Goal: Information Seeking & Learning: Learn about a topic

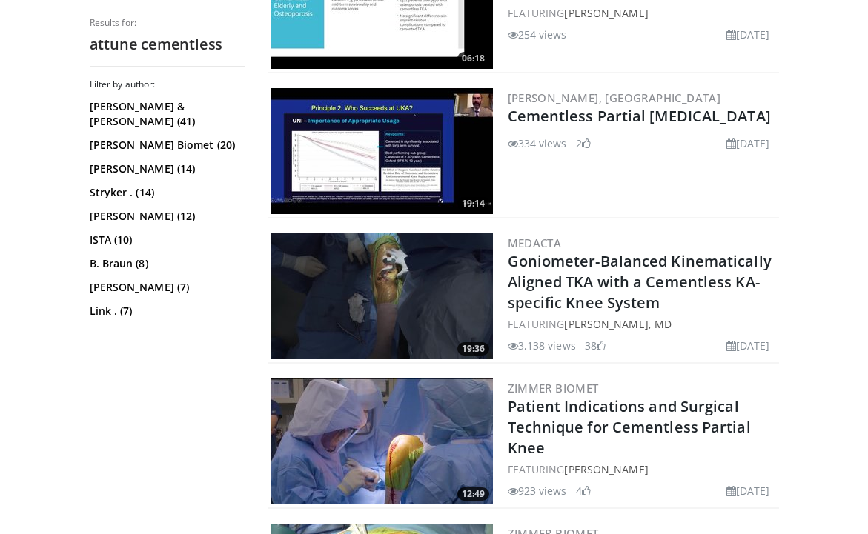
scroll to position [828, 0]
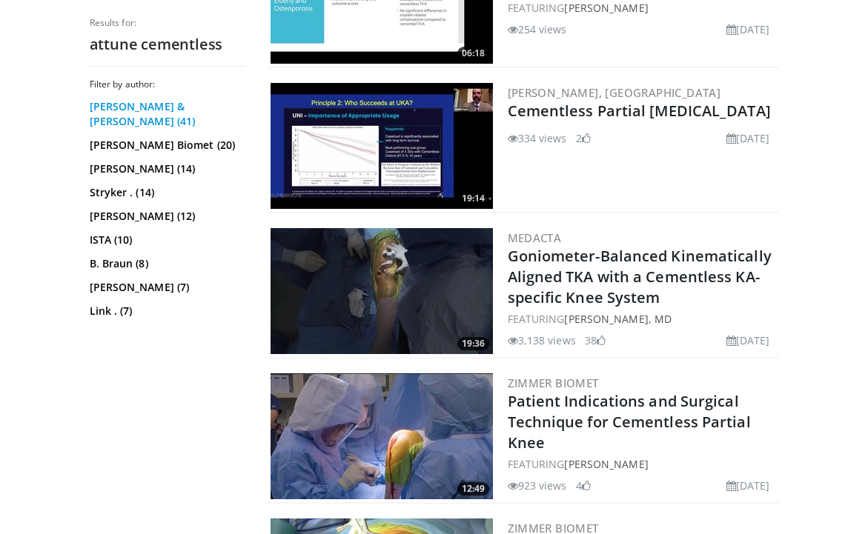
click at [193, 110] on link "Johnson & Johnson (41)" at bounding box center [166, 114] width 152 height 30
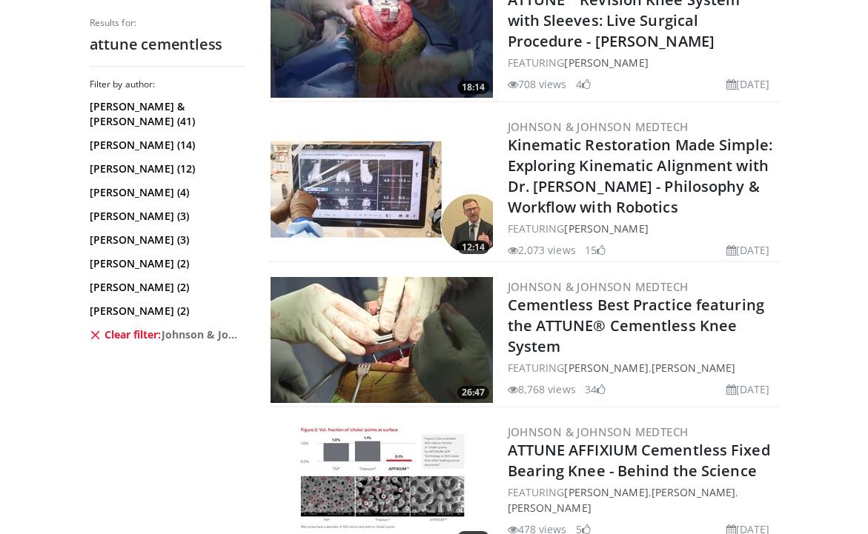
scroll to position [800, 0]
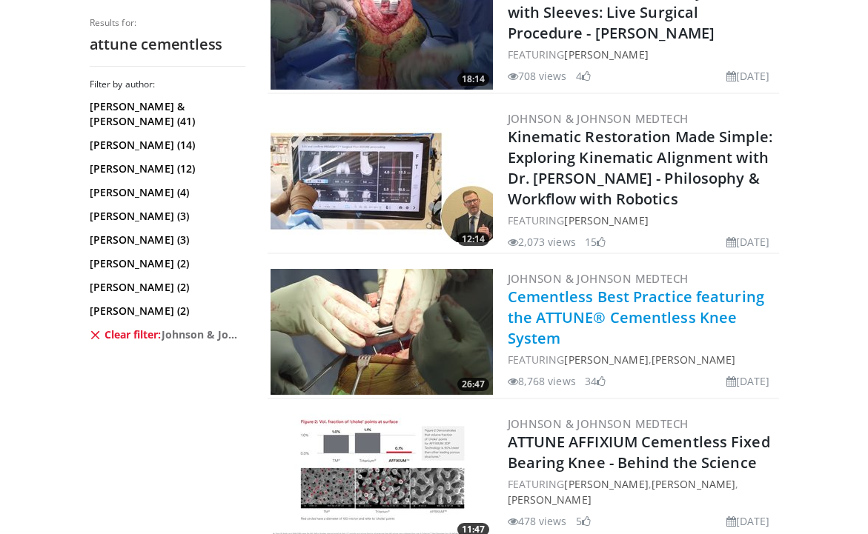
click at [692, 322] on link "Cementless Best Practice featuring the ATTUNE® Cementless Knee System" at bounding box center [636, 318] width 256 height 62
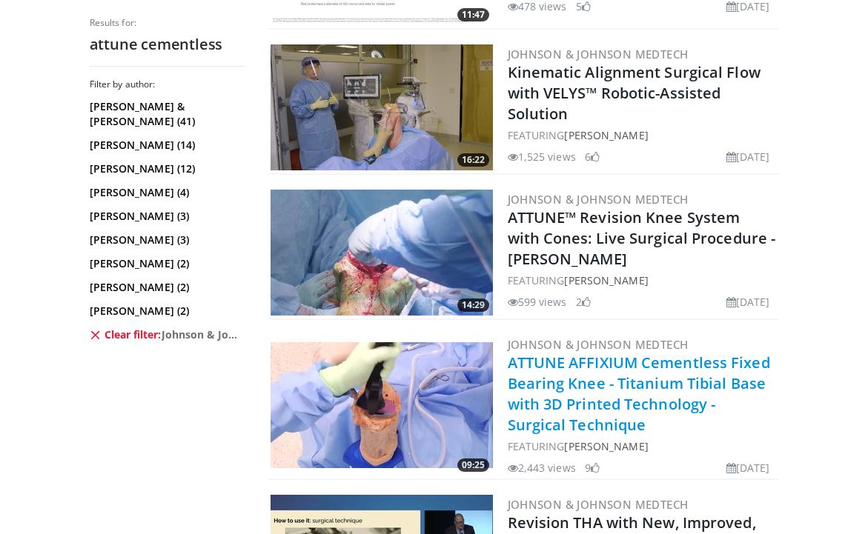
scroll to position [1318, 0]
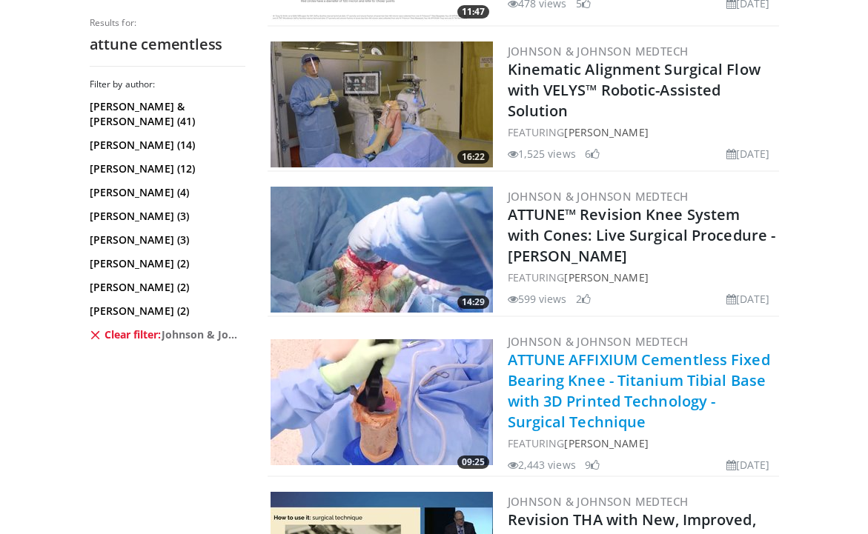
click at [638, 392] on link "ATTUNE AFFIXIUM Cementless Fixed Bearing Knee - Titanium Tibial Base with 3D Pr…" at bounding box center [639, 391] width 262 height 82
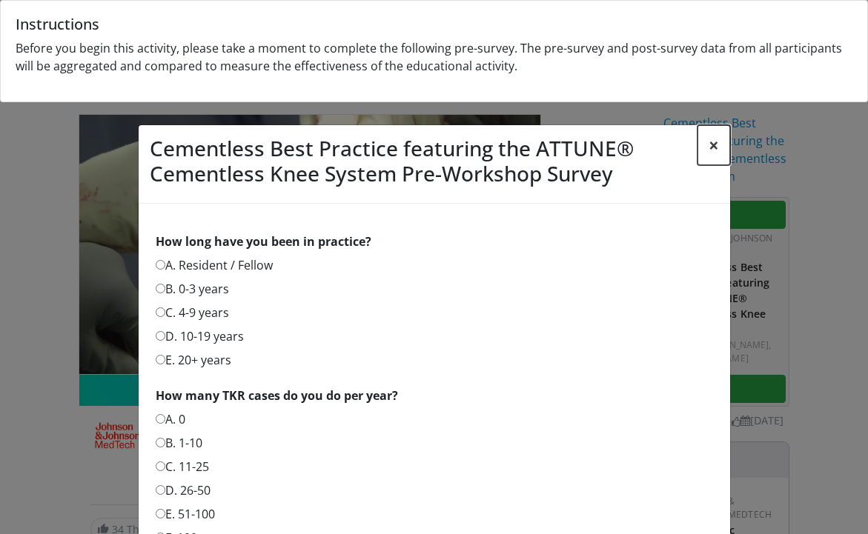
click at [708, 145] on button "×" at bounding box center [714, 145] width 33 height 40
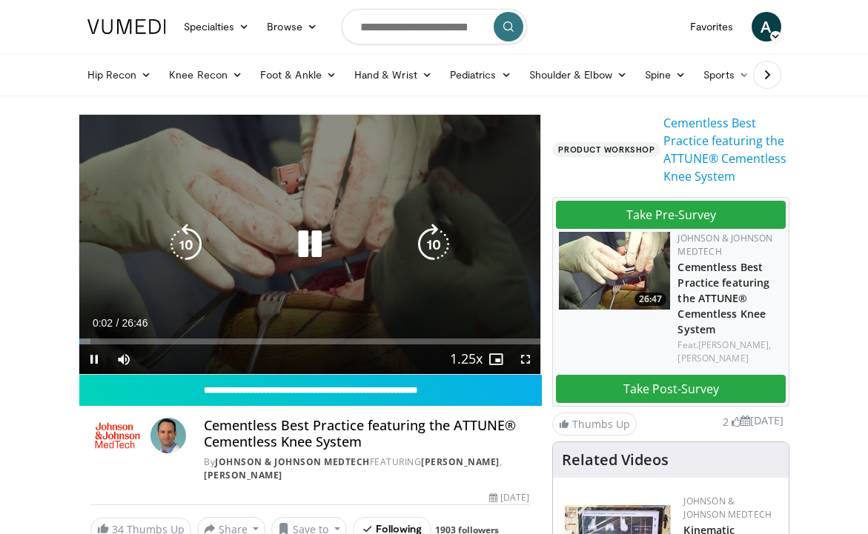
click at [316, 236] on icon "Video Player" at bounding box center [310, 245] width 42 height 42
click at [302, 248] on icon "Video Player" at bounding box center [310, 245] width 42 height 42
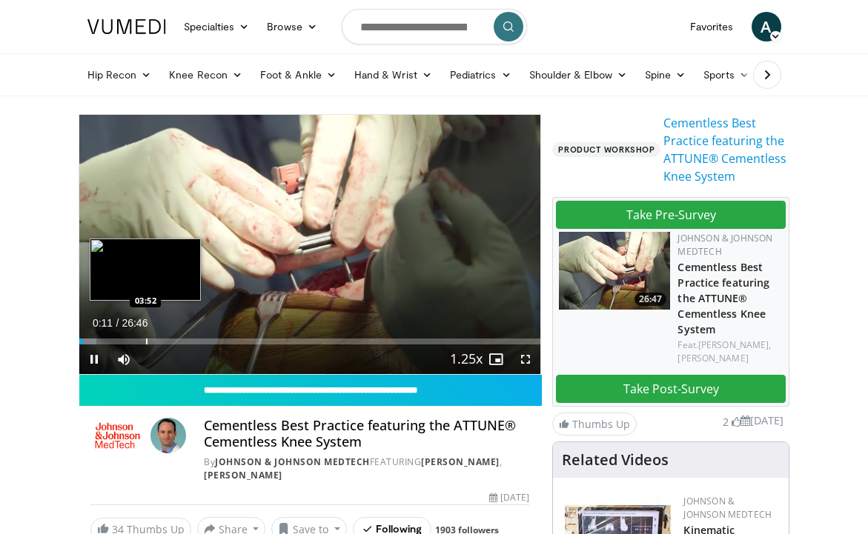
click at [145, 337] on div "Loaded : 3.72% 00:11 03:52" at bounding box center [310, 338] width 462 height 14
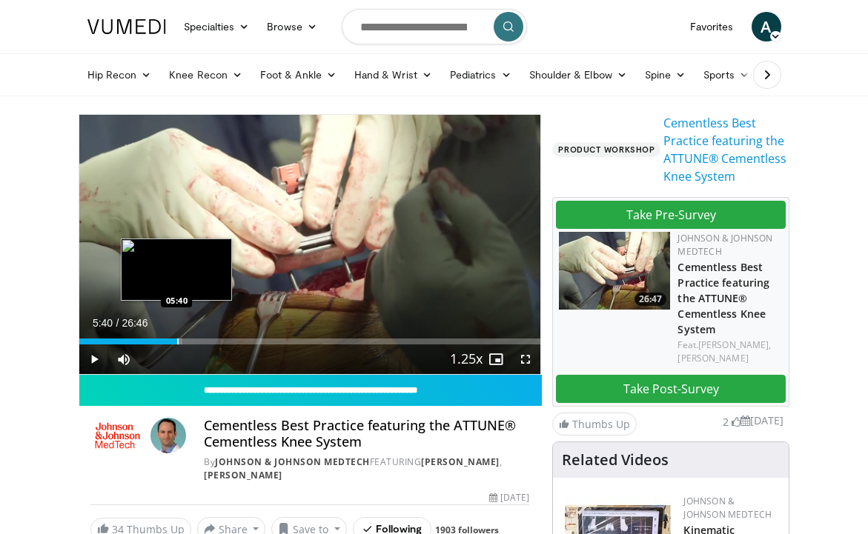
click at [177, 344] on div "Progress Bar" at bounding box center [177, 342] width 1 height 6
click at [189, 342] on div "Progress Bar" at bounding box center [189, 342] width 1 height 6
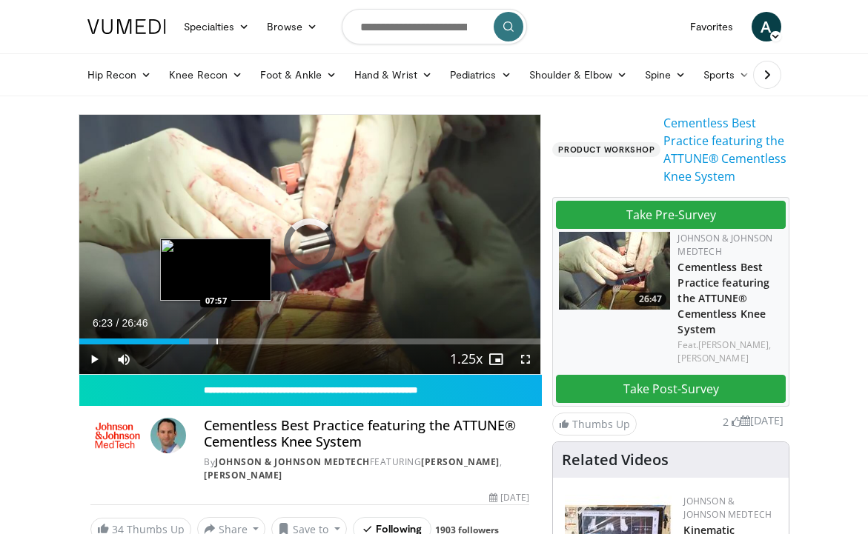
click at [216, 340] on div "Progress Bar" at bounding box center [216, 342] width 1 height 6
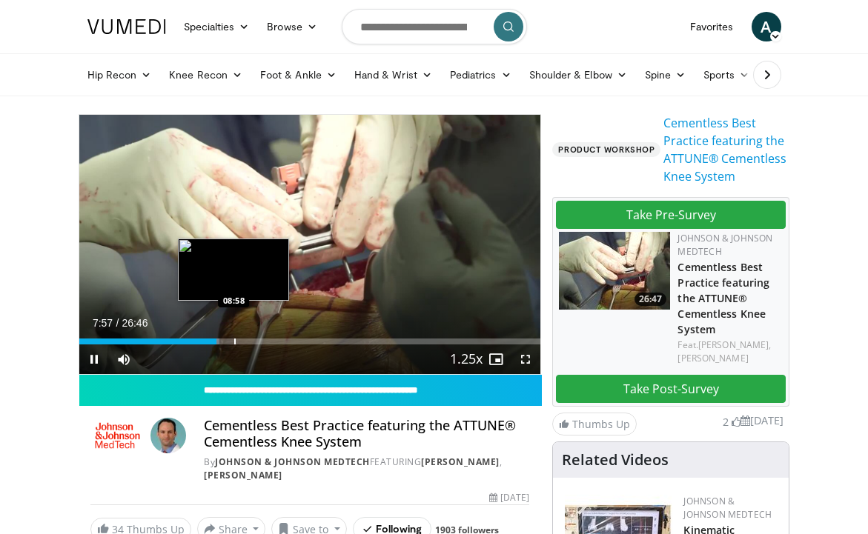
click at [234, 342] on div "Progress Bar" at bounding box center [234, 342] width 1 height 6
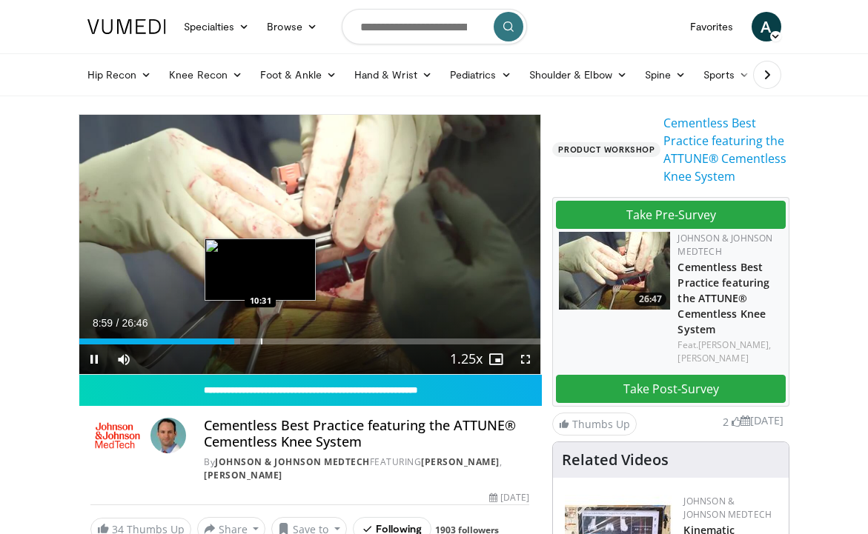
click at [261, 341] on div "Progress Bar" at bounding box center [261, 342] width 1 height 6
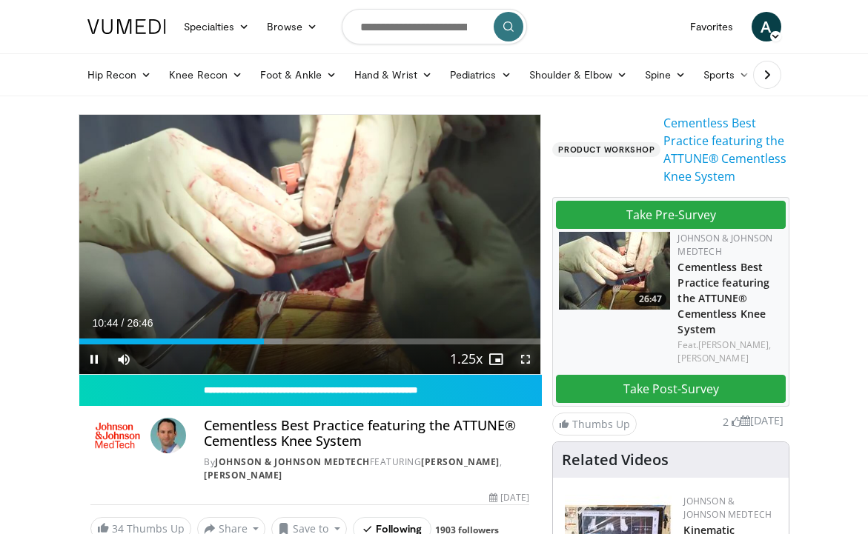
click at [529, 355] on span "Video Player" at bounding box center [526, 360] width 30 height 30
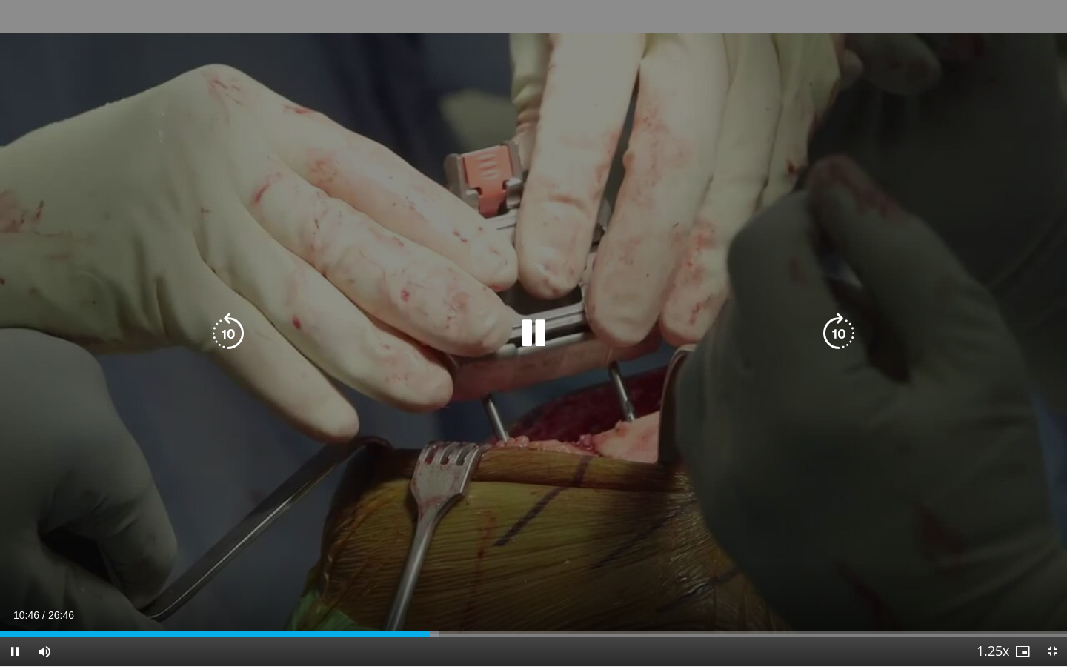
click at [846, 345] on icon "Video Player" at bounding box center [839, 334] width 42 height 42
click at [231, 328] on icon "Video Player" at bounding box center [229, 334] width 42 height 42
click at [857, 340] on icon "Video Player" at bounding box center [839, 334] width 42 height 42
click at [231, 330] on icon "Video Player" at bounding box center [229, 334] width 42 height 42
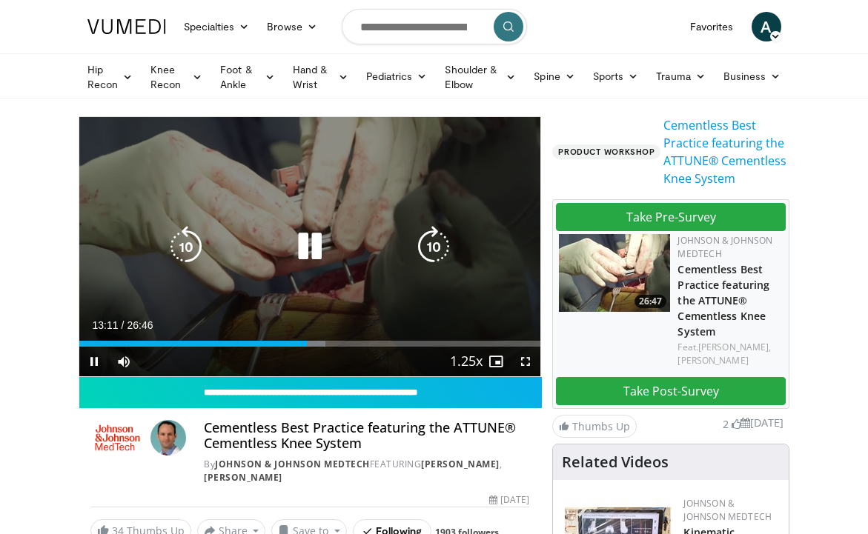
click at [434, 236] on icon "Video Player" at bounding box center [434, 247] width 42 height 42
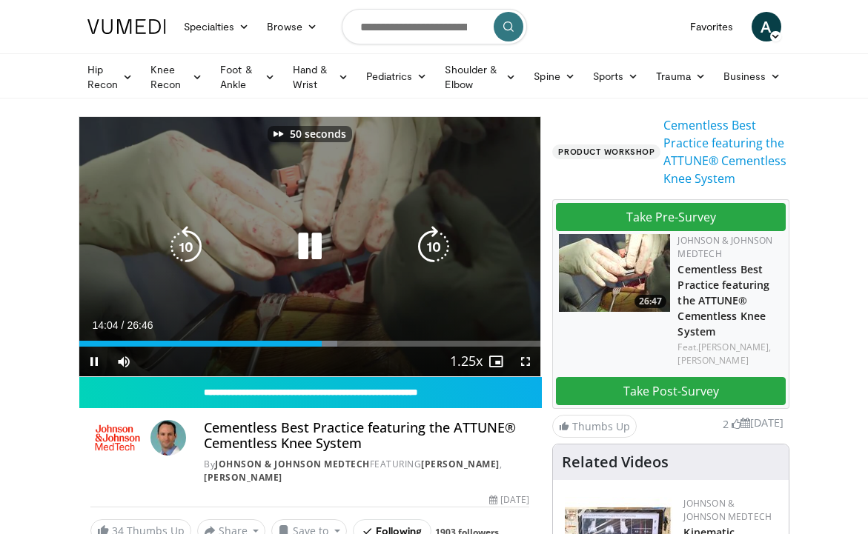
click at [434, 236] on icon "Video Player" at bounding box center [434, 247] width 42 height 42
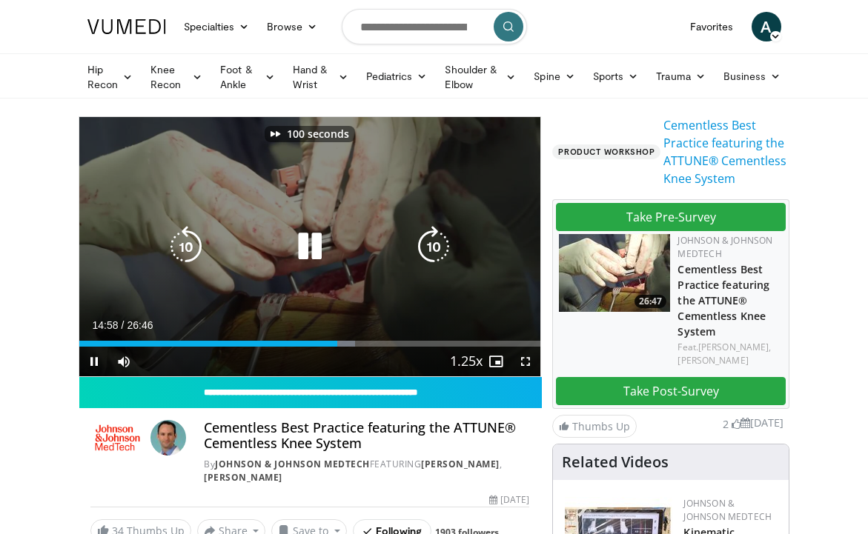
click at [434, 236] on icon "Video Player" at bounding box center [434, 247] width 42 height 42
click at [191, 239] on icon "Video Player" at bounding box center [186, 247] width 42 height 42
click at [431, 251] on icon "Video Player" at bounding box center [434, 247] width 42 height 42
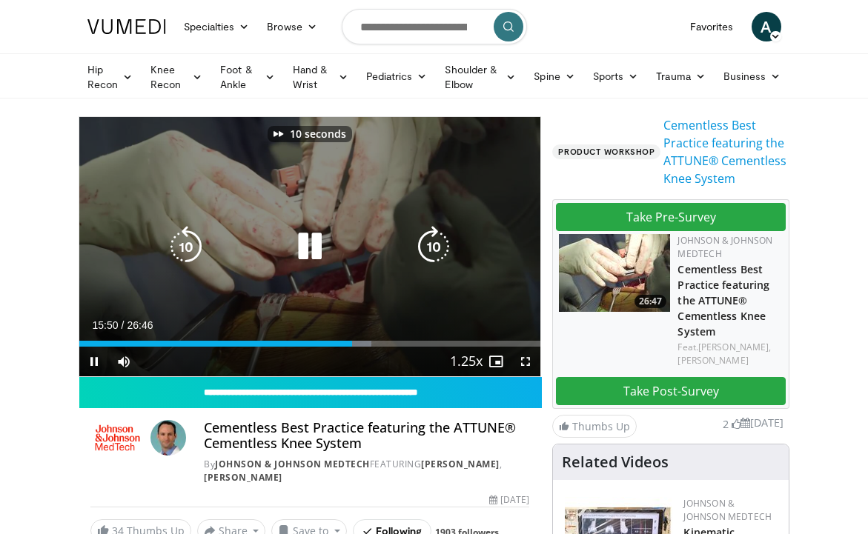
click at [431, 251] on icon "Video Player" at bounding box center [434, 247] width 42 height 42
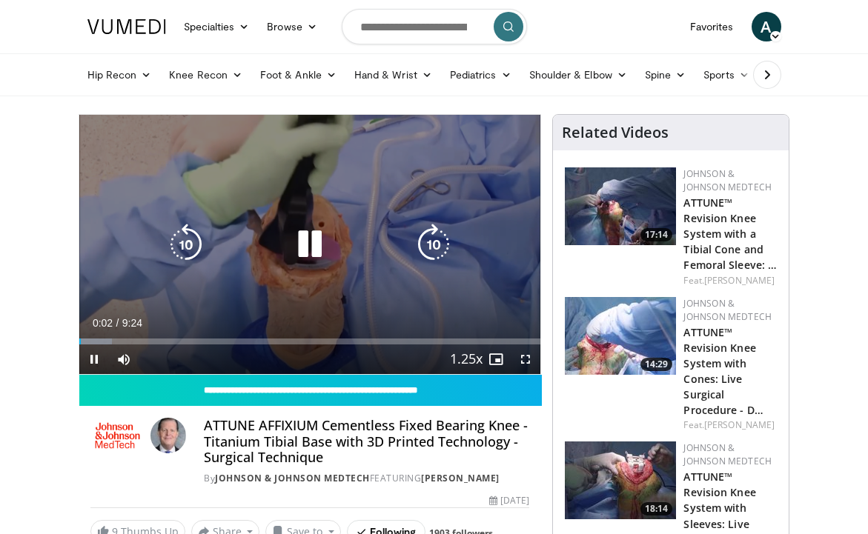
click at [298, 242] on icon "Video Player" at bounding box center [310, 245] width 42 height 42
click at [302, 254] on icon "Video Player" at bounding box center [310, 245] width 42 height 42
click at [425, 250] on icon "Video Player" at bounding box center [434, 245] width 42 height 42
click at [428, 250] on icon "Video Player" at bounding box center [434, 245] width 42 height 42
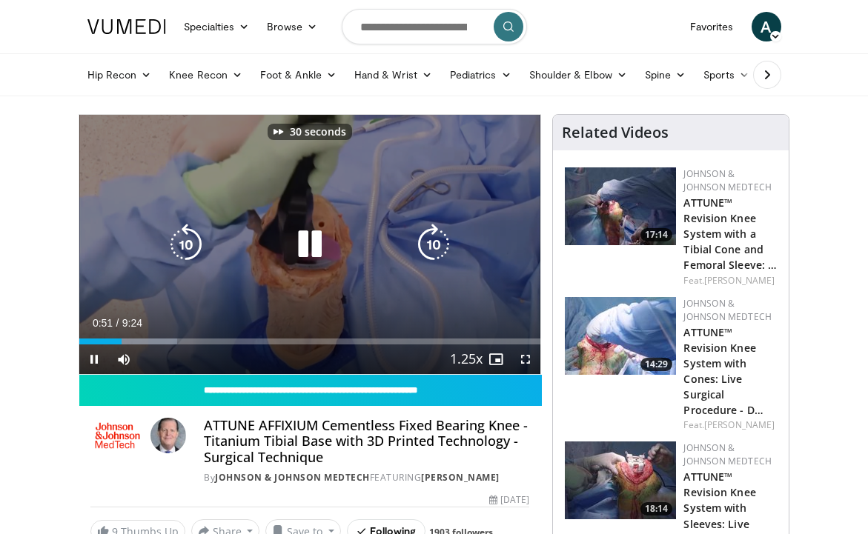
click at [428, 250] on icon "Video Player" at bounding box center [434, 245] width 42 height 42
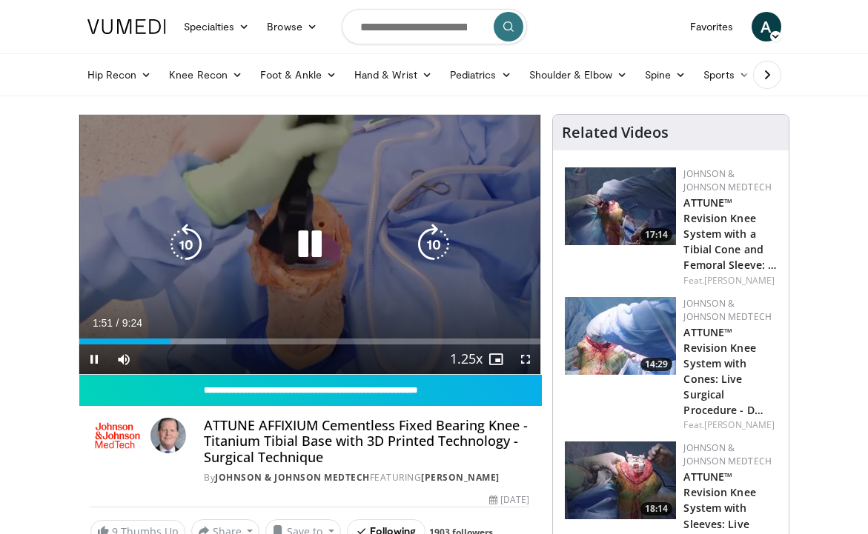
click at [304, 240] on icon "Video Player" at bounding box center [310, 245] width 42 height 42
click at [308, 244] on icon "Video Player" at bounding box center [310, 245] width 42 height 42
click at [437, 236] on icon "Video Player" at bounding box center [434, 245] width 42 height 42
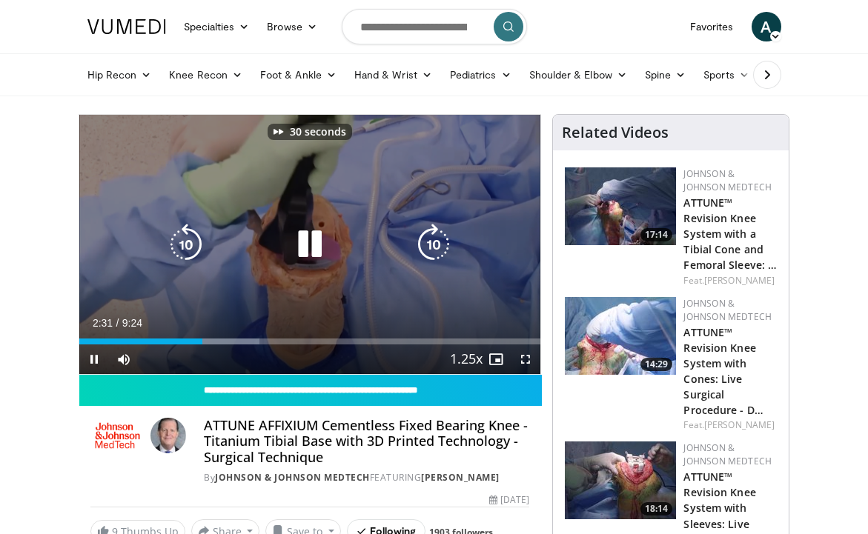
click at [437, 236] on icon "Video Player" at bounding box center [434, 245] width 42 height 42
click at [185, 242] on icon "Video Player" at bounding box center [186, 245] width 42 height 42
click at [302, 250] on icon "Video Player" at bounding box center [310, 245] width 42 height 42
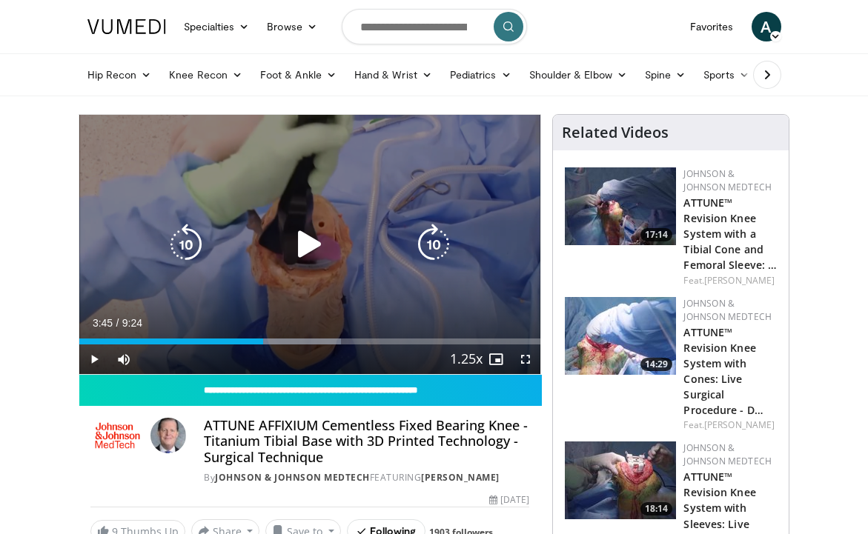
click at [303, 239] on icon "Video Player" at bounding box center [310, 245] width 42 height 42
click at [430, 245] on icon "Video Player" at bounding box center [434, 245] width 42 height 42
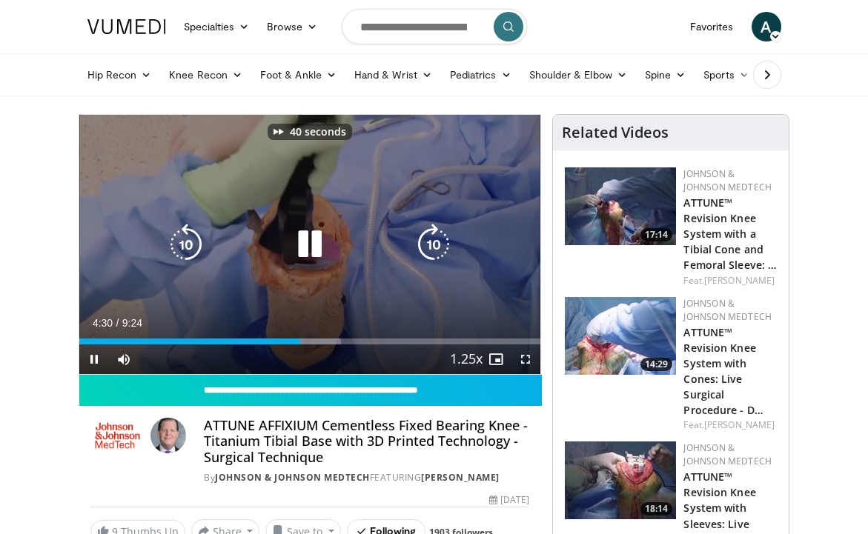
click at [430, 245] on icon "Video Player" at bounding box center [434, 245] width 42 height 42
click at [308, 245] on icon "Video Player" at bounding box center [310, 245] width 42 height 42
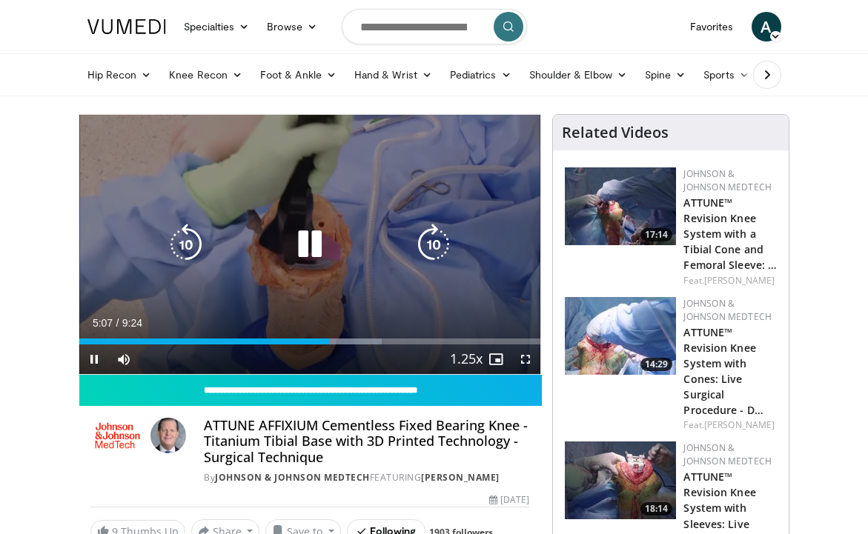
click at [183, 249] on icon "Video Player" at bounding box center [186, 245] width 42 height 42
click at [428, 239] on icon "Video Player" at bounding box center [434, 245] width 42 height 42
click at [179, 245] on icon "Video Player" at bounding box center [186, 245] width 42 height 42
click at [191, 242] on icon "Video Player" at bounding box center [186, 245] width 42 height 42
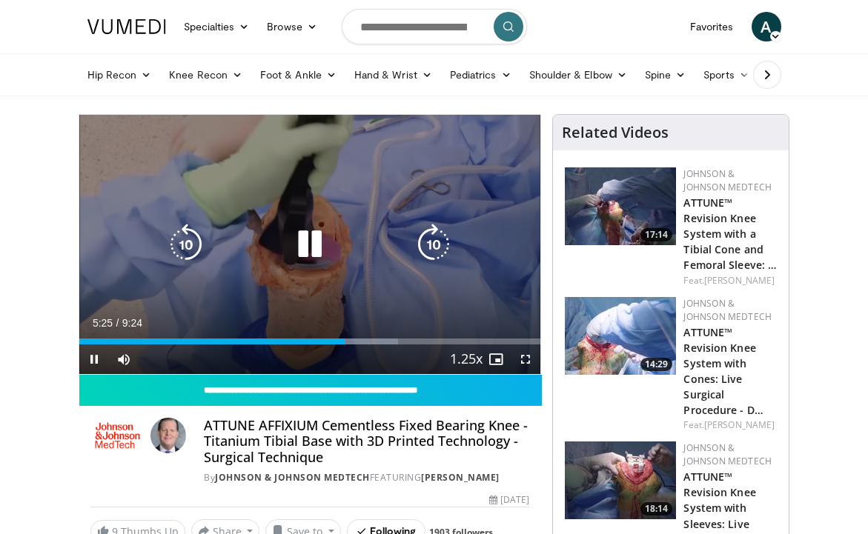
click at [450, 234] on icon "Video Player" at bounding box center [434, 245] width 42 height 42
click at [446, 241] on icon "Video Player" at bounding box center [434, 245] width 42 height 42
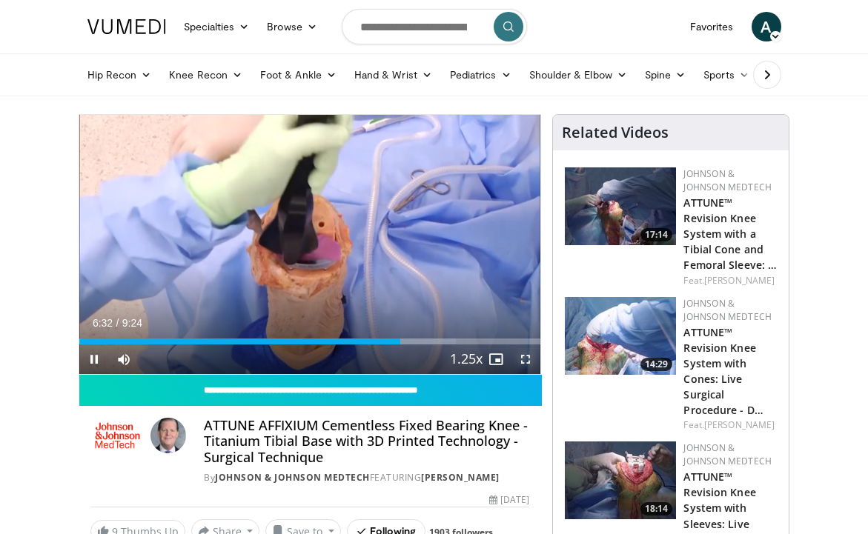
click at [523, 360] on span "Video Player" at bounding box center [526, 360] width 30 height 30
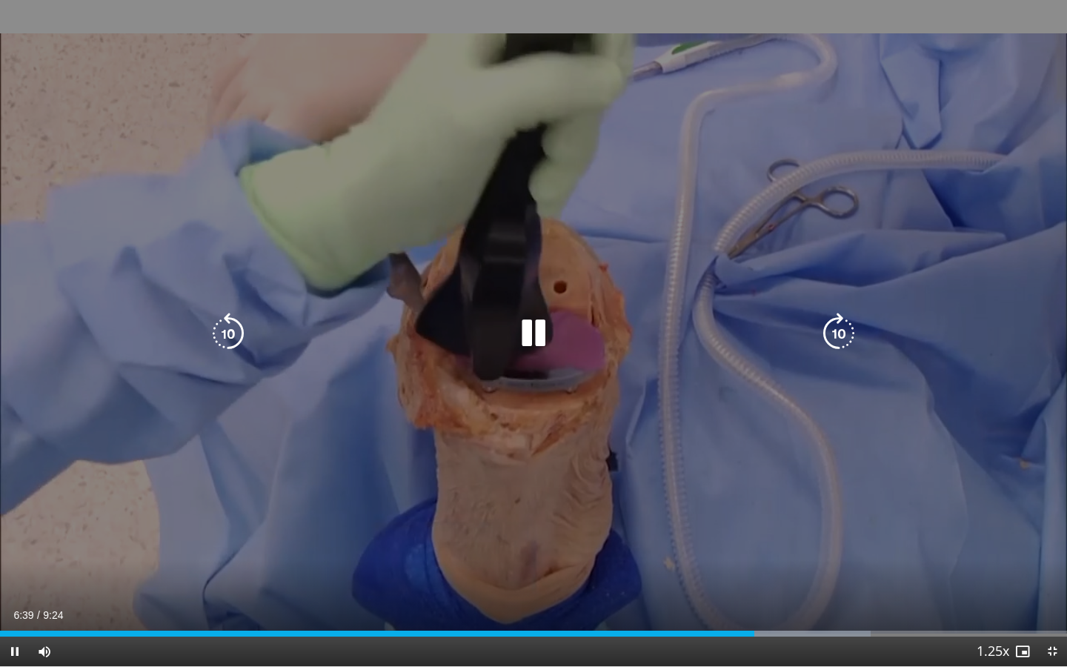
click at [831, 328] on icon "Video Player" at bounding box center [839, 334] width 42 height 42
click at [238, 332] on icon "Video Player" at bounding box center [229, 334] width 42 height 42
click at [546, 337] on icon "Video Player" at bounding box center [534, 334] width 42 height 42
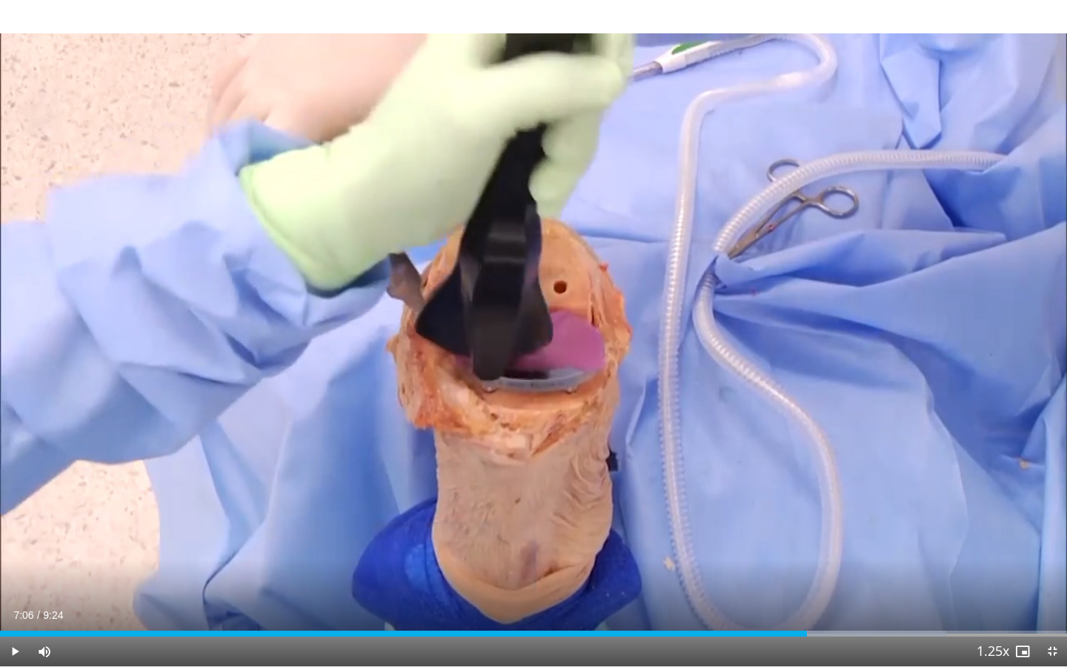
click at [546, 337] on div "10 seconds Tap to unmute" at bounding box center [533, 333] width 1067 height 666
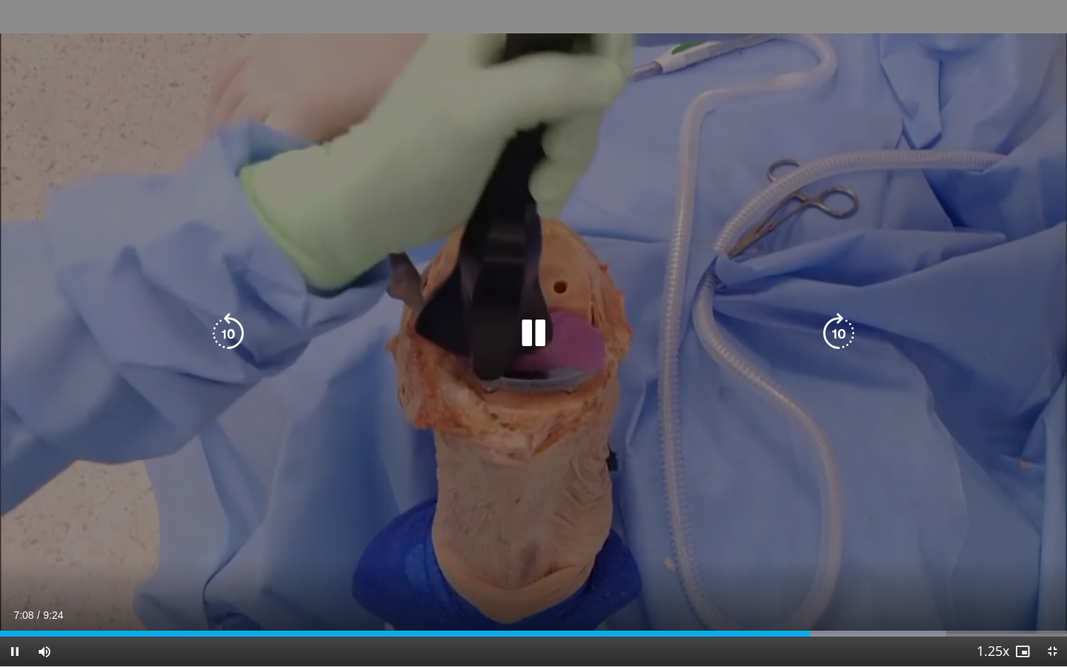
click at [232, 331] on icon "Video Player" at bounding box center [229, 334] width 42 height 42
click at [539, 343] on icon "Video Player" at bounding box center [534, 334] width 42 height 42
click at [539, 342] on icon "Video Player" at bounding box center [534, 334] width 42 height 42
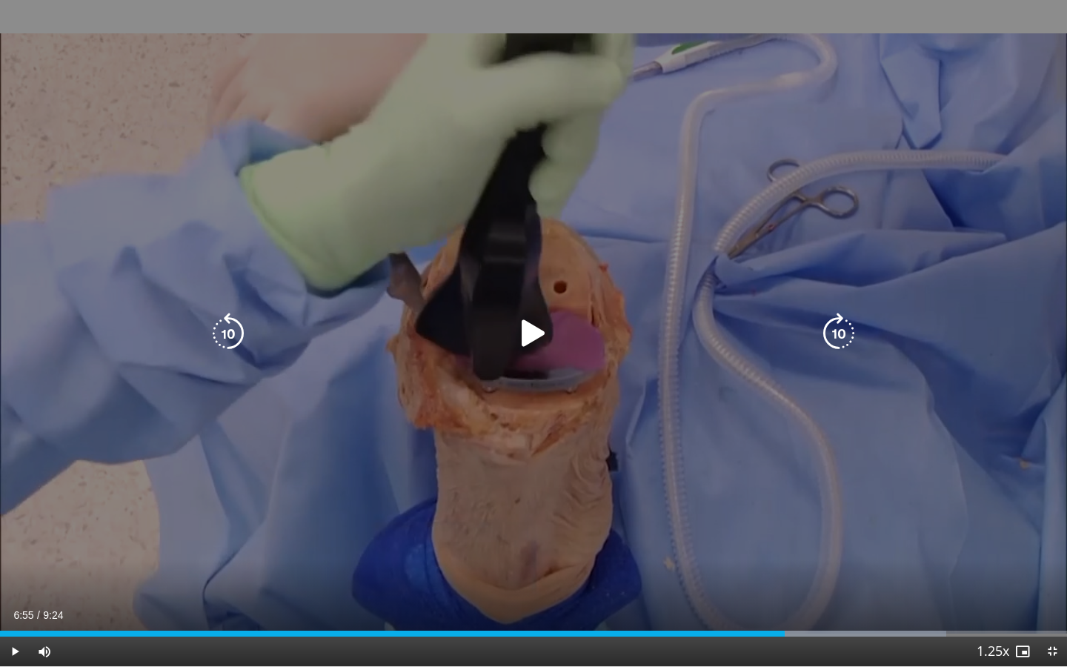
click at [519, 345] on icon "Video Player" at bounding box center [534, 334] width 42 height 42
click at [523, 345] on icon "Video Player" at bounding box center [534, 334] width 42 height 42
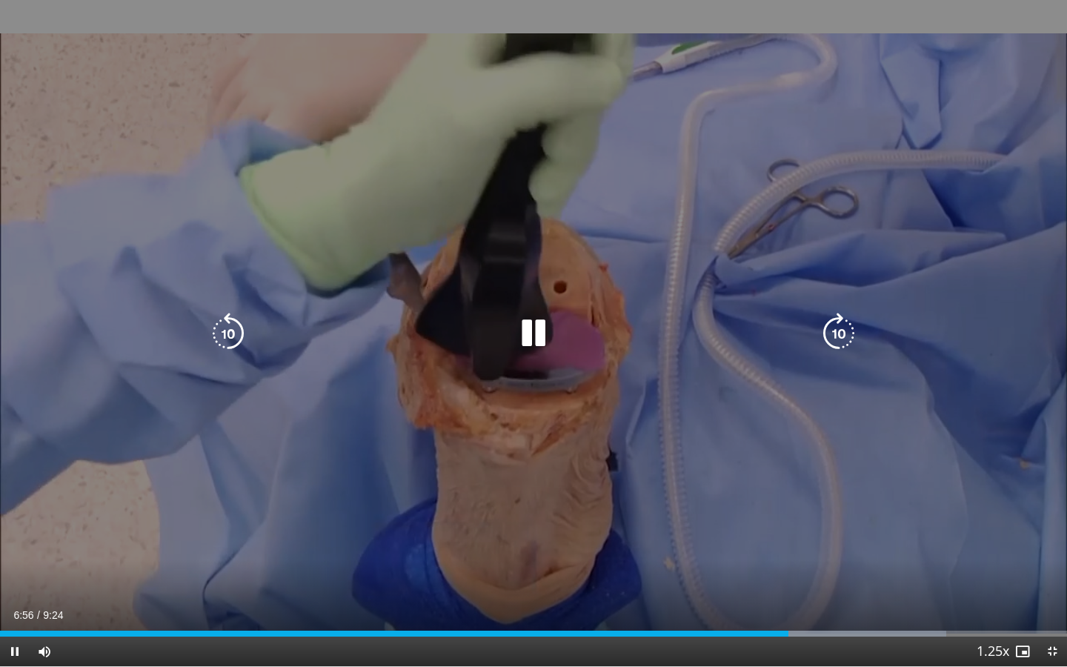
click at [523, 345] on icon "Video Player" at bounding box center [534, 334] width 42 height 42
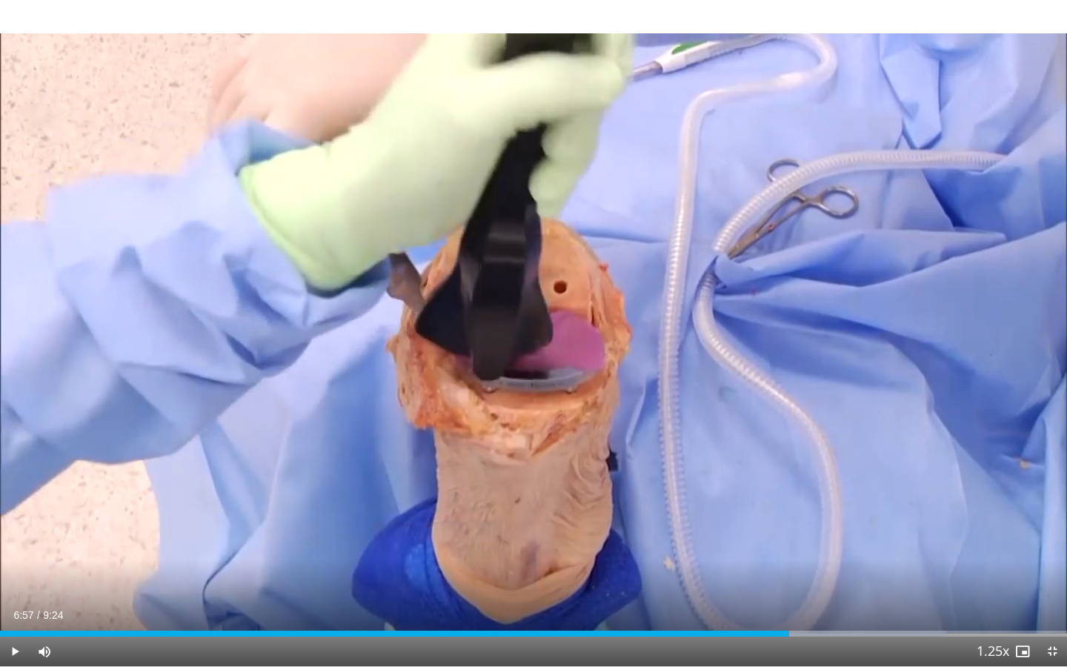
click at [523, 346] on div "20 seconds Tap to unmute" at bounding box center [533, 333] width 1067 height 666
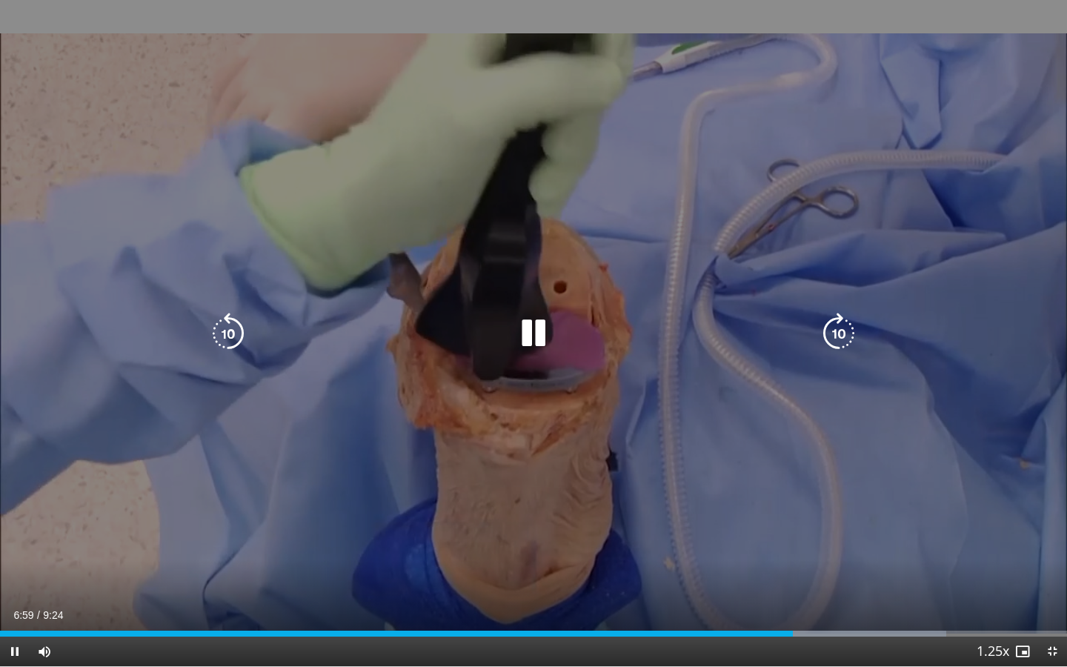
click at [539, 324] on icon "Video Player" at bounding box center [534, 334] width 42 height 42
click at [491, 313] on div "20 seconds Tap to unmute" at bounding box center [533, 333] width 1067 height 666
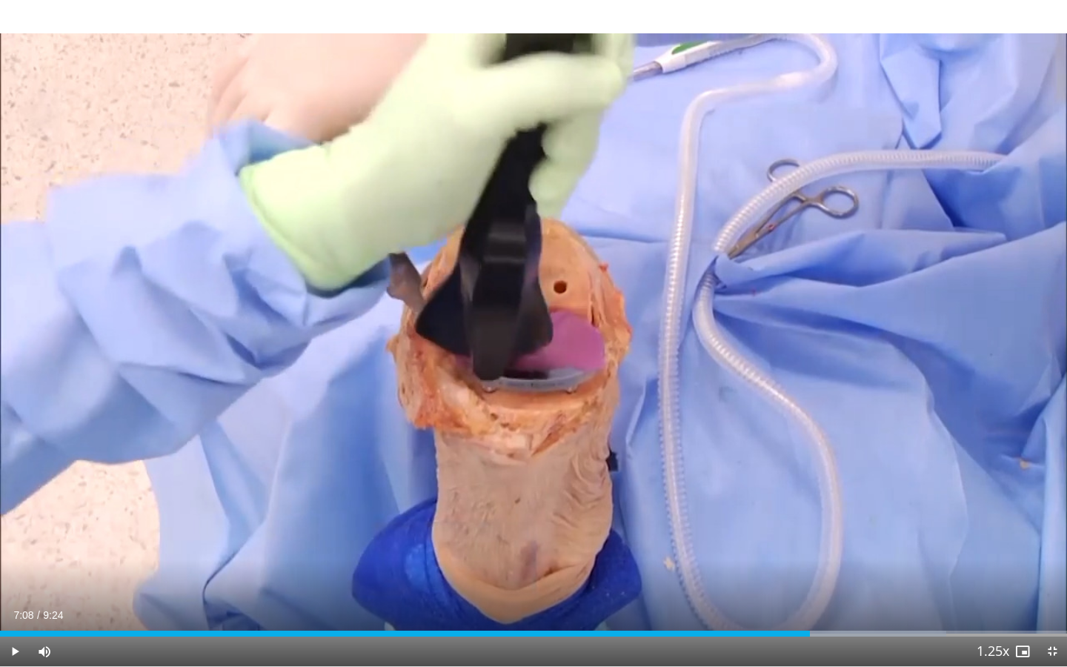
click at [501, 282] on div "20 seconds Tap to unmute" at bounding box center [533, 333] width 1067 height 666
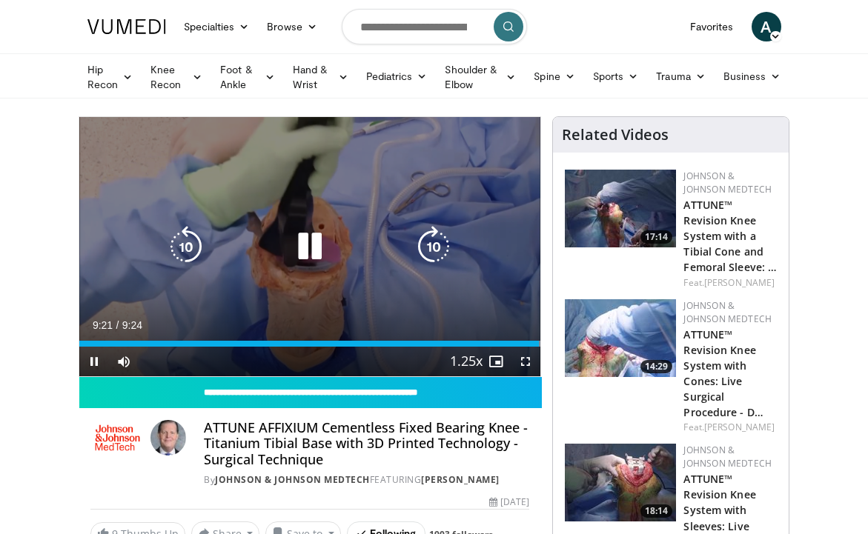
click at [305, 241] on icon "Video Player" at bounding box center [310, 247] width 42 height 42
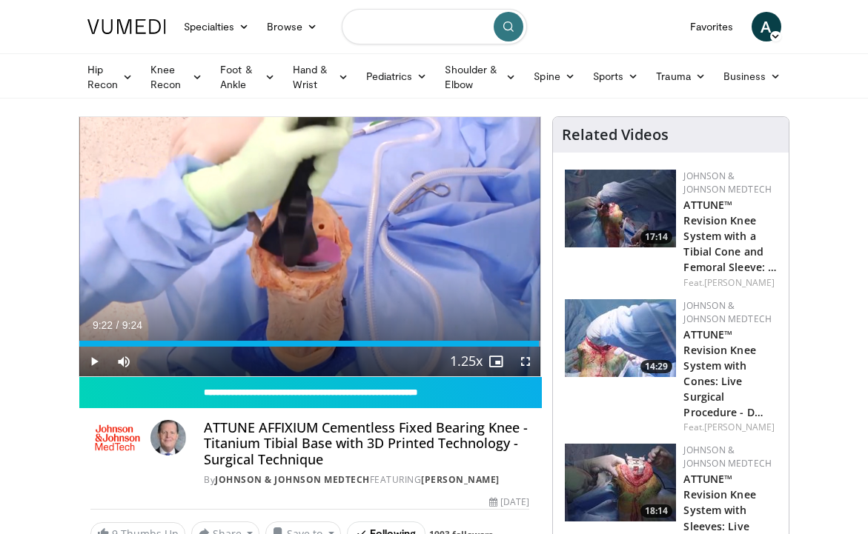
click at [391, 24] on input "Search topics, interventions" at bounding box center [434, 27] width 185 height 36
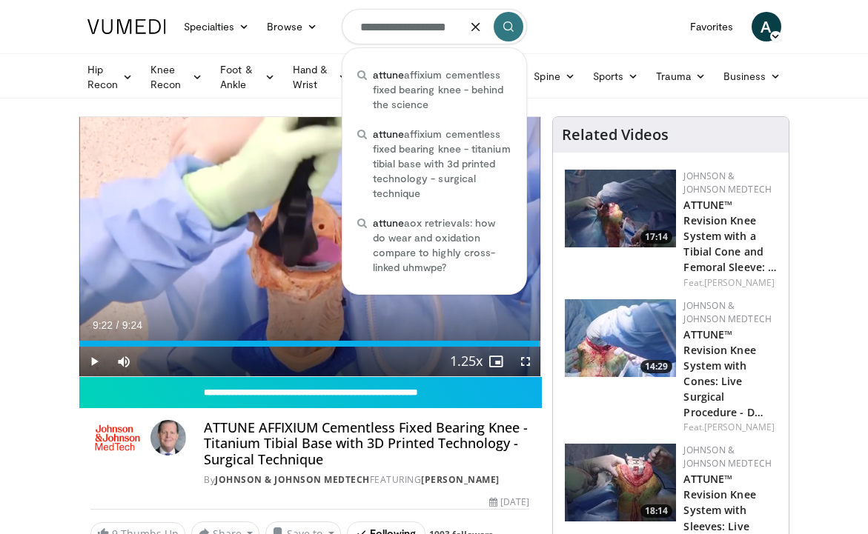
scroll to position [0, 10]
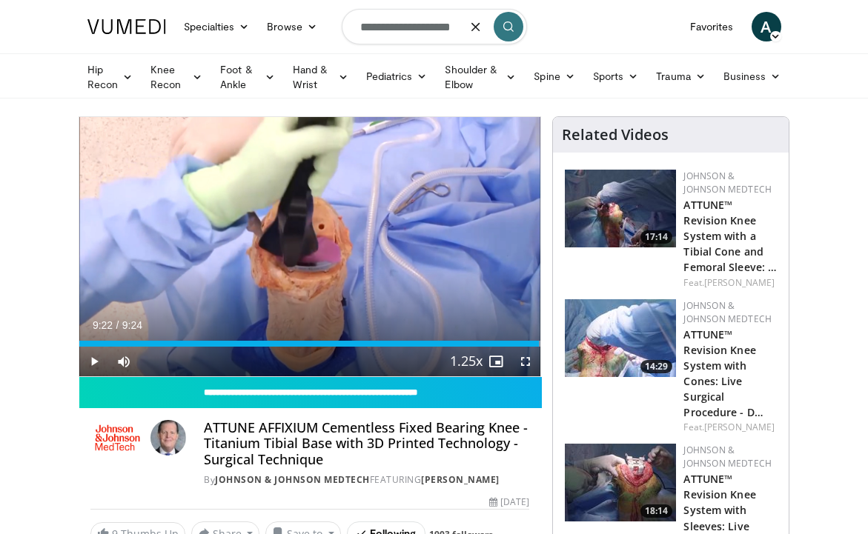
type input "**********"
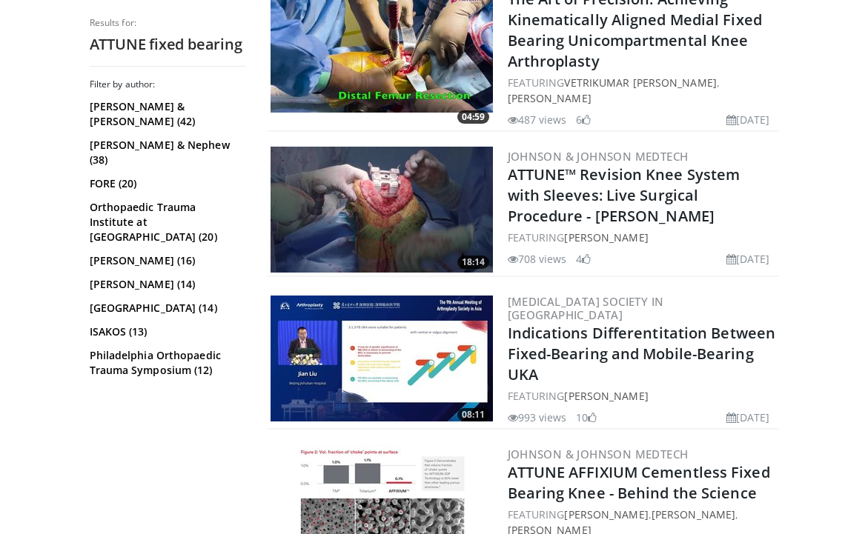
scroll to position [1355, 0]
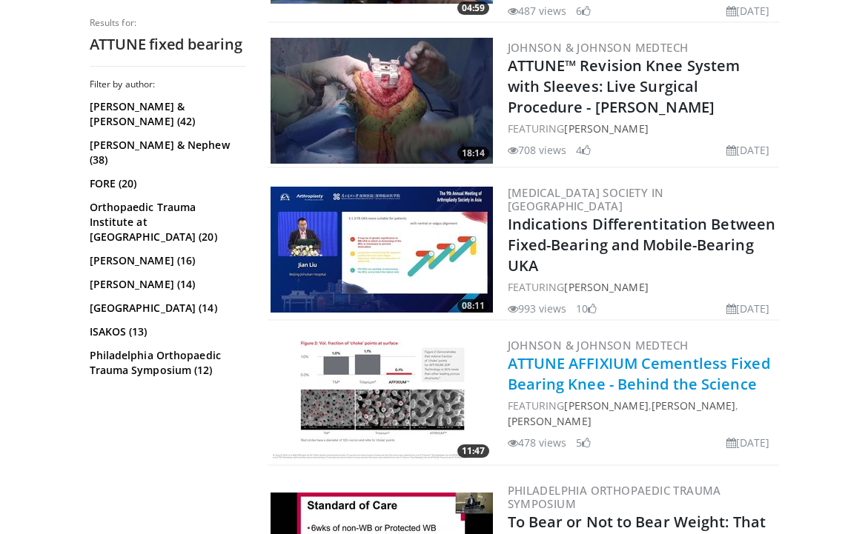
click at [688, 354] on link "ATTUNE AFFIXIUM Cementless Fixed Bearing Knee - Behind the Science" at bounding box center [639, 374] width 262 height 41
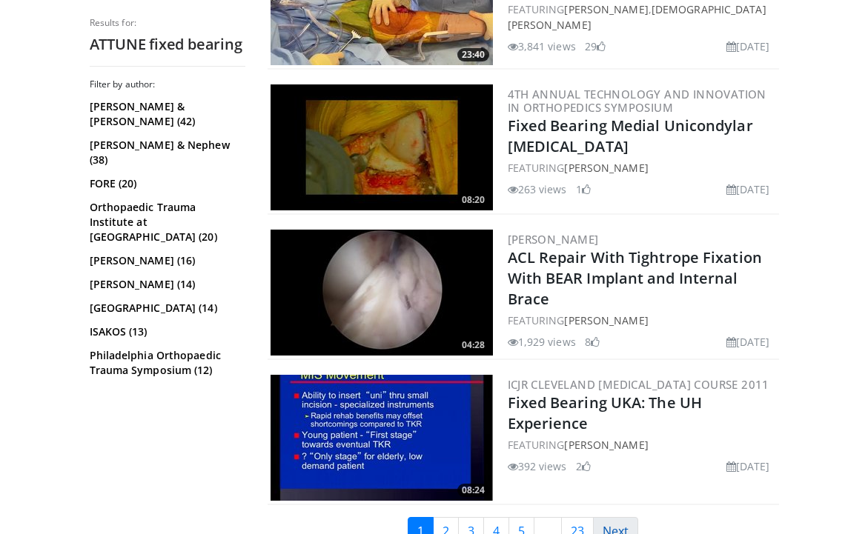
scroll to position [3548, 0]
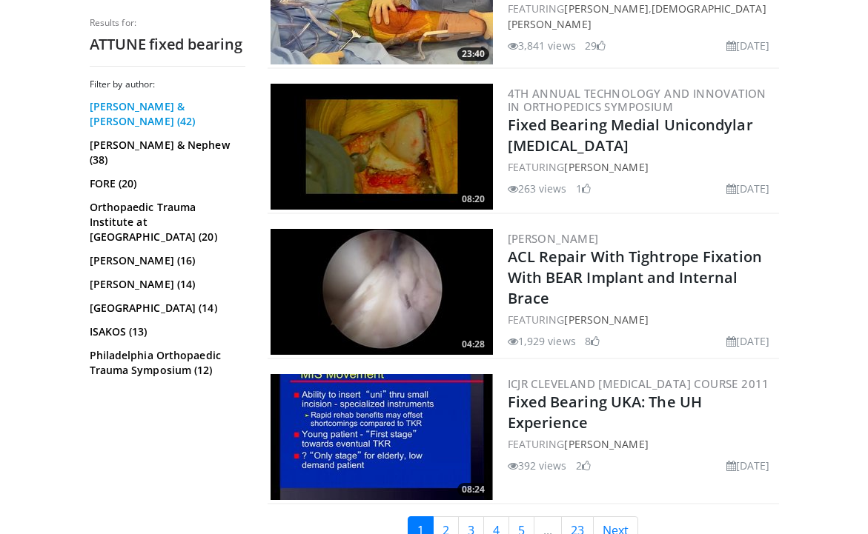
click at [182, 109] on link "Johnson & Johnson (42)" at bounding box center [166, 114] width 152 height 30
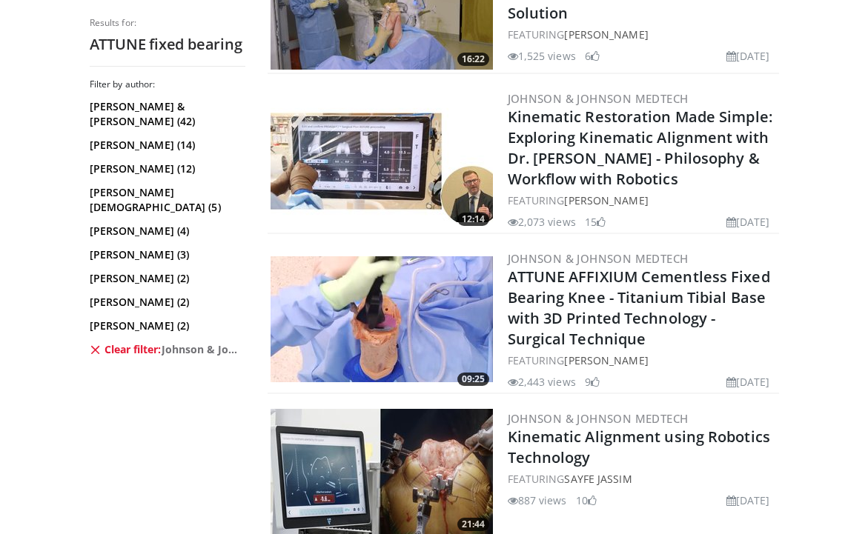
scroll to position [1432, 0]
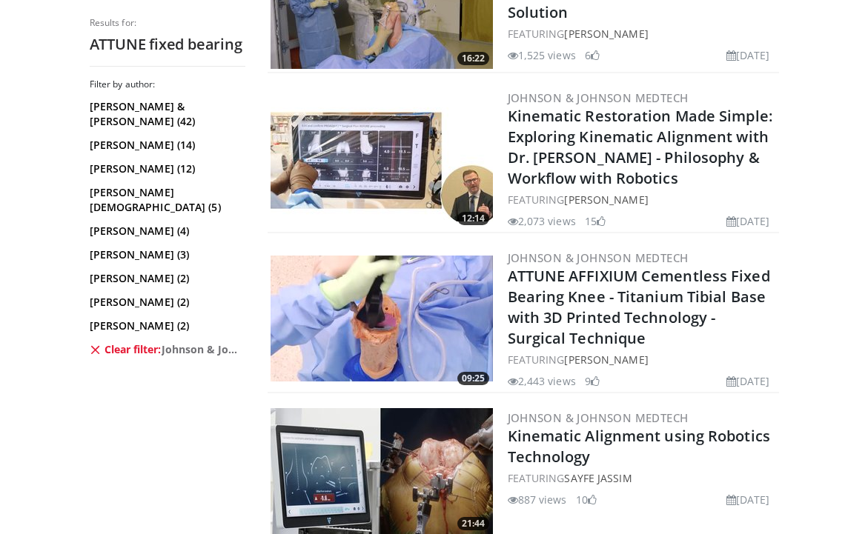
click at [438, 275] on img at bounding box center [382, 319] width 222 height 126
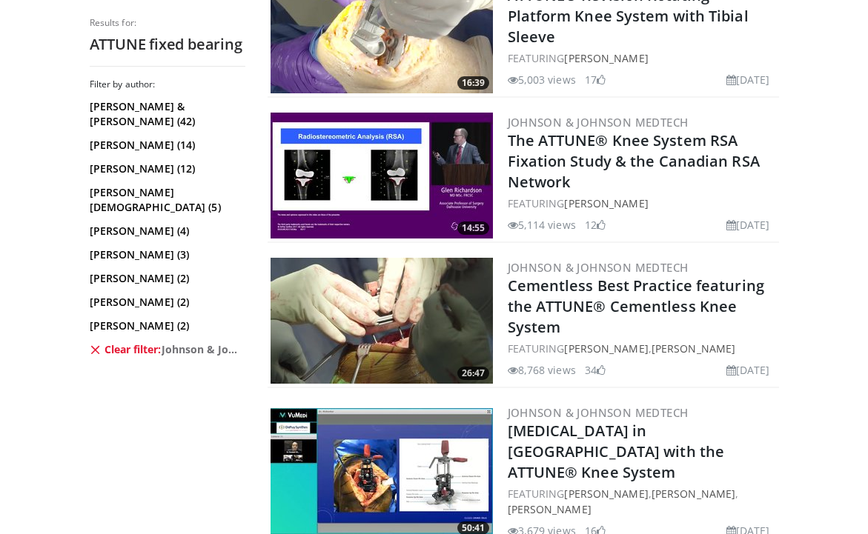
scroll to position [3206, 0]
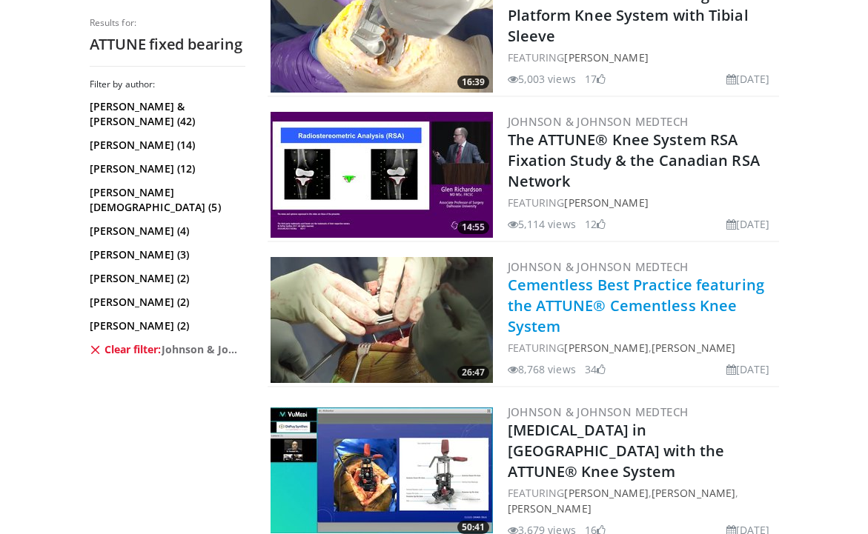
click at [703, 279] on link "Cementless Best Practice featuring the ATTUNE® Cementless Knee System" at bounding box center [636, 306] width 256 height 62
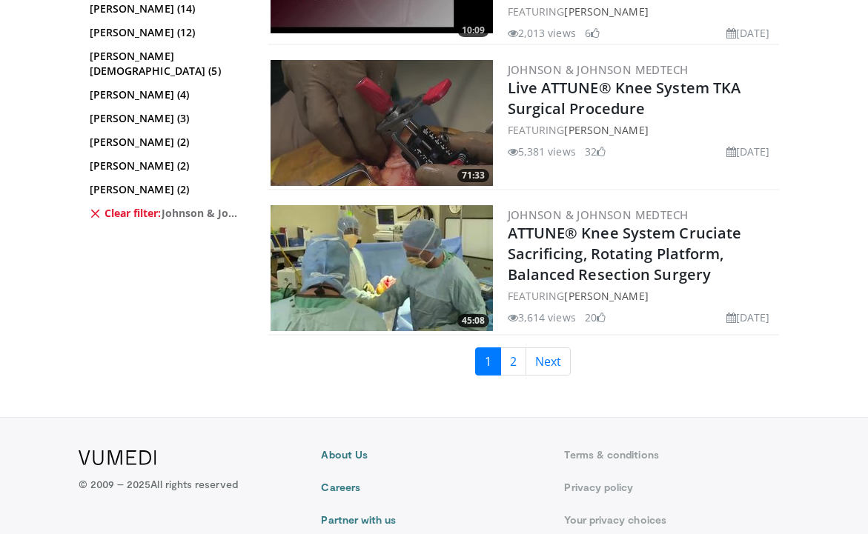
scroll to position [3865, 0]
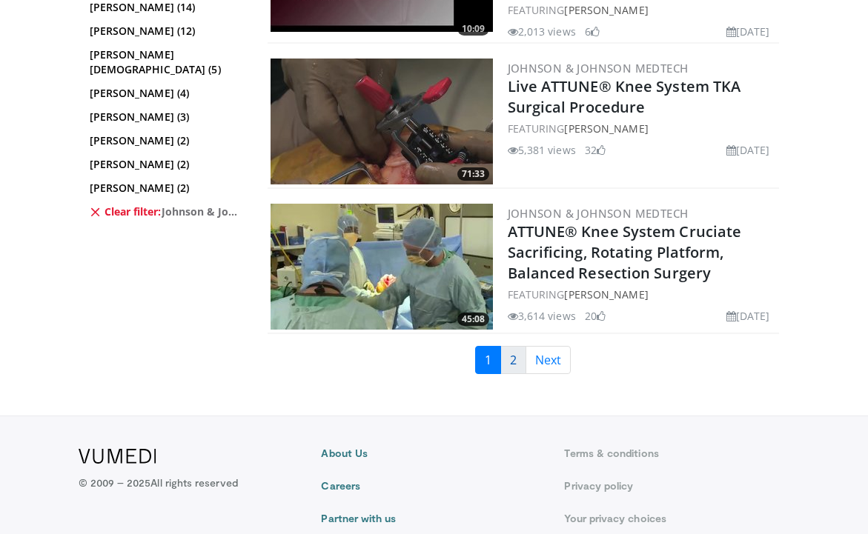
click at [514, 346] on link "2" at bounding box center [513, 360] width 26 height 28
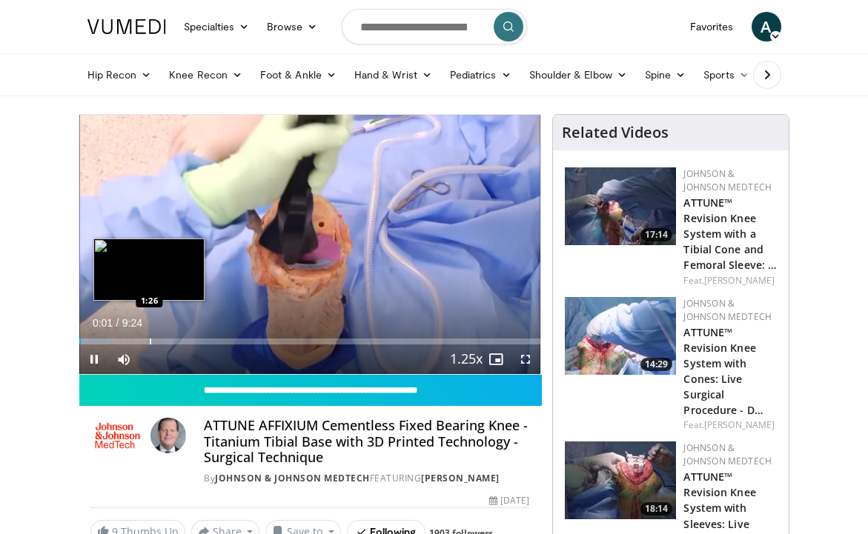
click at [150, 342] on div "Progress Bar" at bounding box center [150, 342] width 1 height 6
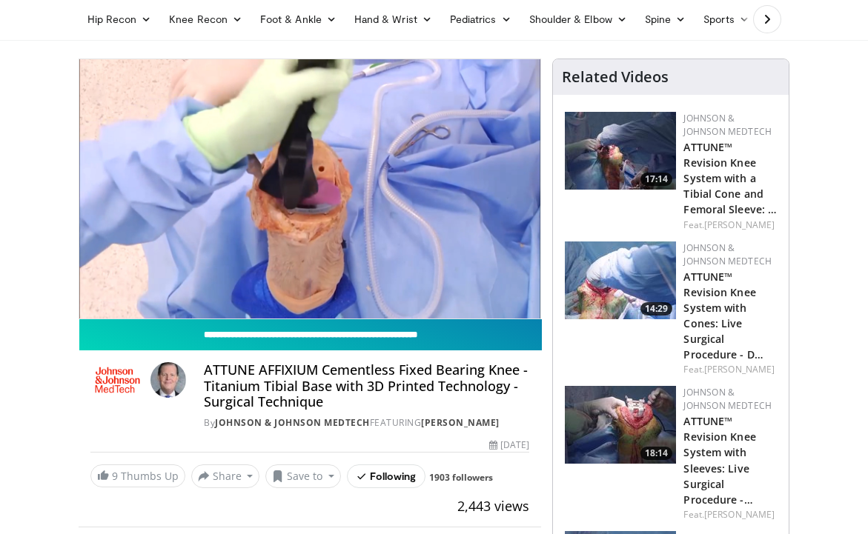
scroll to position [70, 0]
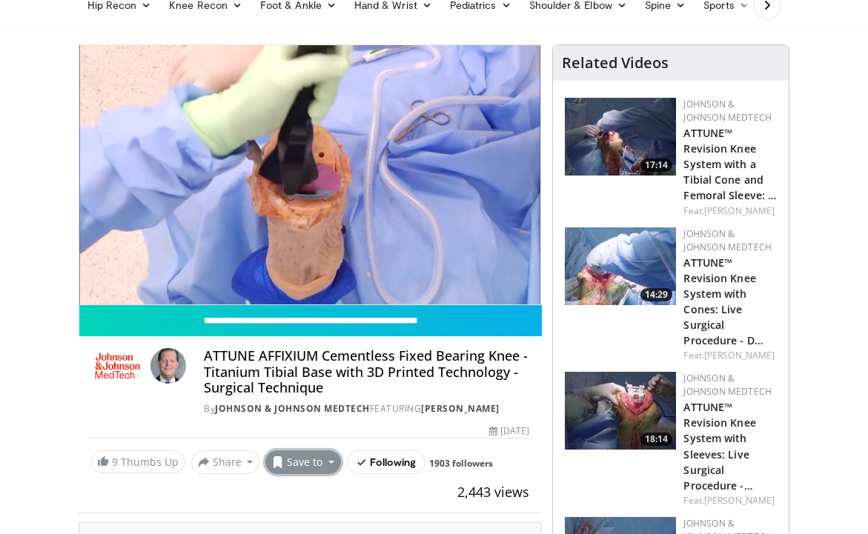
click at [305, 459] on button "Save to" at bounding box center [303, 463] width 76 height 24
click at [342, 403] on link "Add to Favorites" at bounding box center [329, 395] width 127 height 24
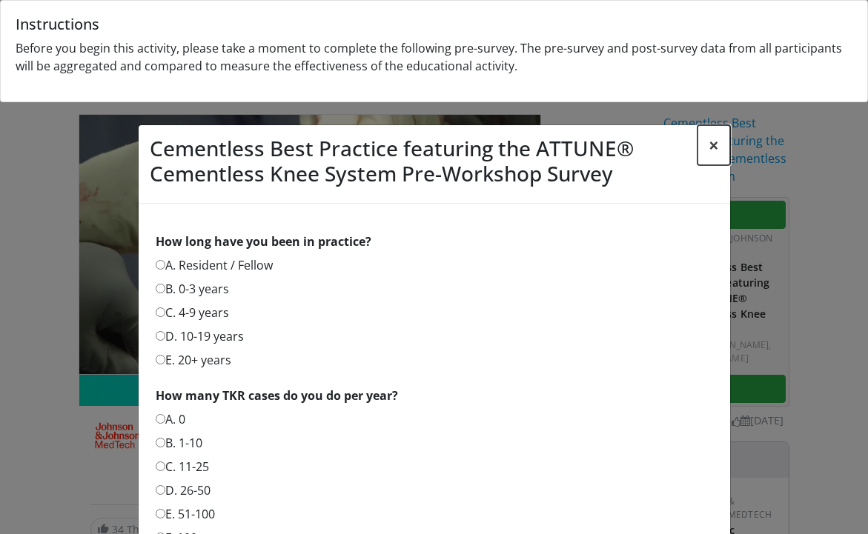
click at [714, 148] on button "×" at bounding box center [714, 145] width 33 height 40
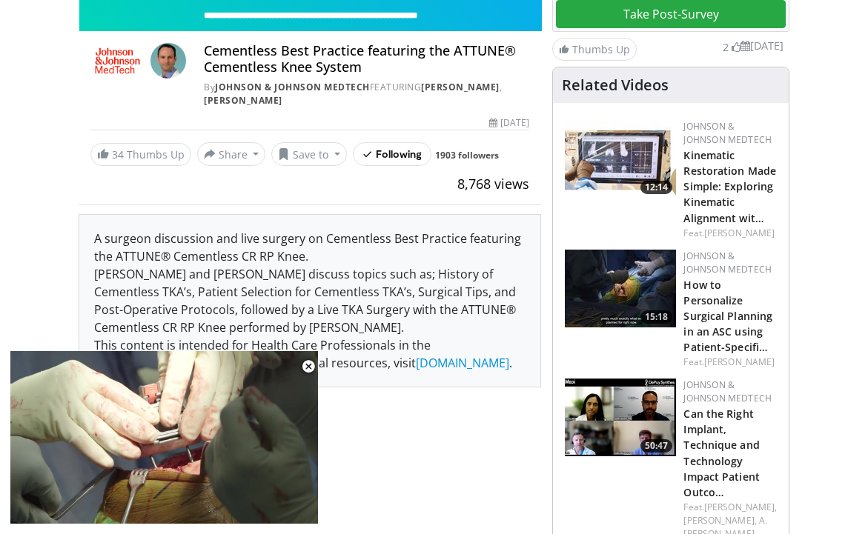
scroll to position [376, 0]
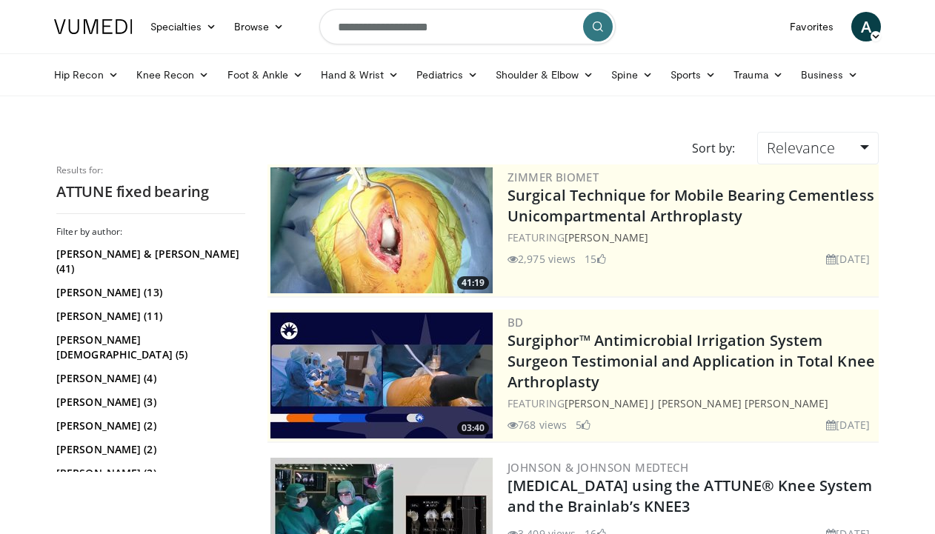
click at [425, 32] on input "**********" at bounding box center [467, 27] width 297 height 36
type input "**********"
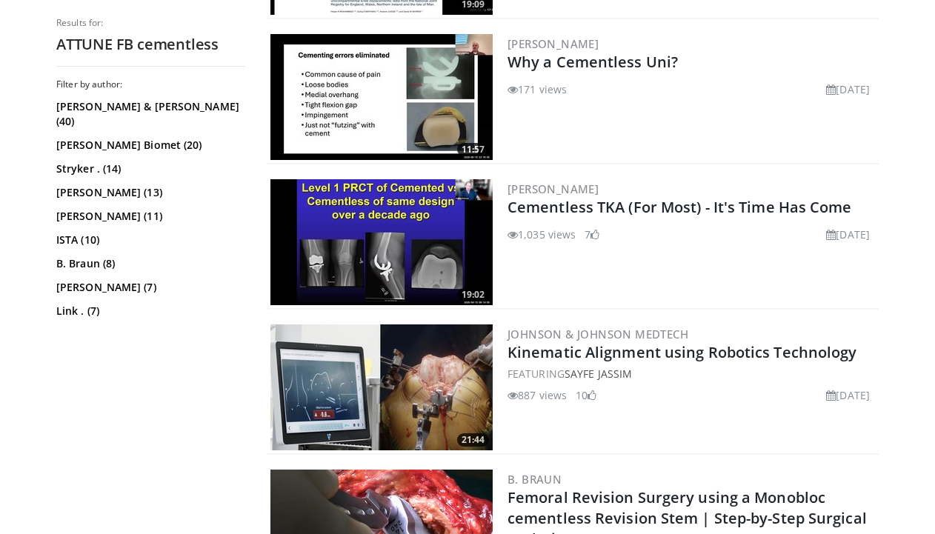
scroll to position [1763, 0]
